Goal: Find contact information: Find contact information

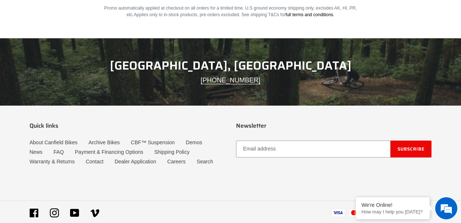
scroll to position [1276, 0]
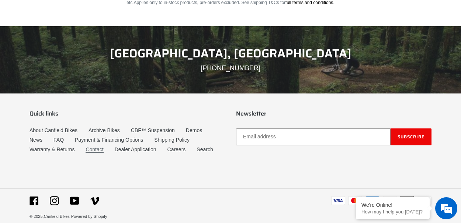
click at [96, 147] on link "Contact" at bounding box center [95, 150] width 18 height 6
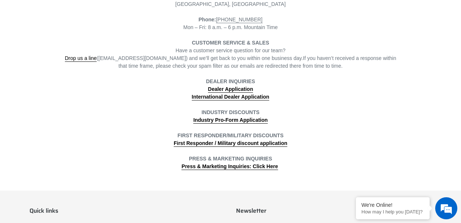
scroll to position [239, 0]
click at [225, 164] on link "Press & Marketing Inquiries: Click Here" at bounding box center [229, 166] width 96 height 7
click at [228, 165] on link "Press & Marketing Inquiries: Click Here" at bounding box center [229, 166] width 96 height 7
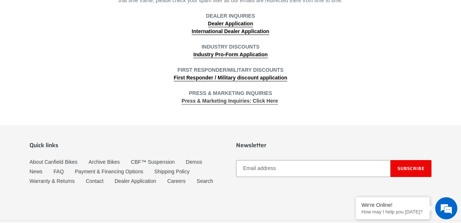
scroll to position [307, 0]
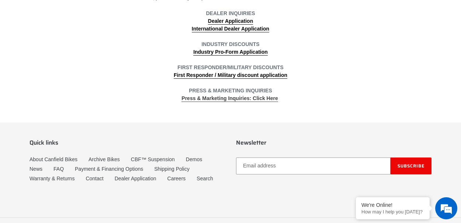
click at [268, 100] on link "Press & Marketing Inquiries: Click Here" at bounding box center [229, 98] width 96 height 7
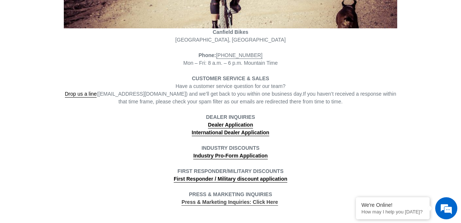
scroll to position [314, 0]
